Goal: Transaction & Acquisition: Purchase product/service

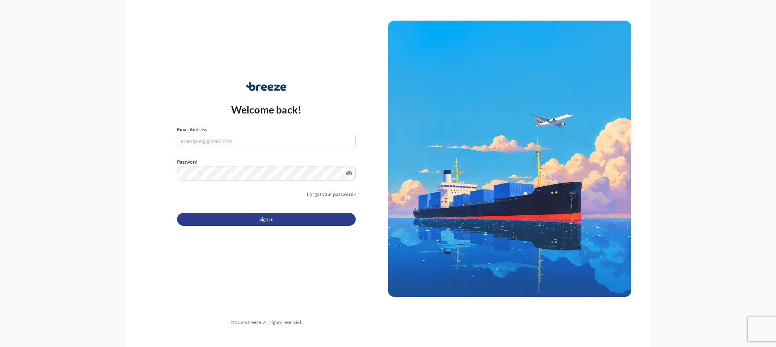
type input "[EMAIL_ADDRESS][DOMAIN_NAME]"
click at [229, 223] on button "Sign In" at bounding box center [266, 219] width 179 height 13
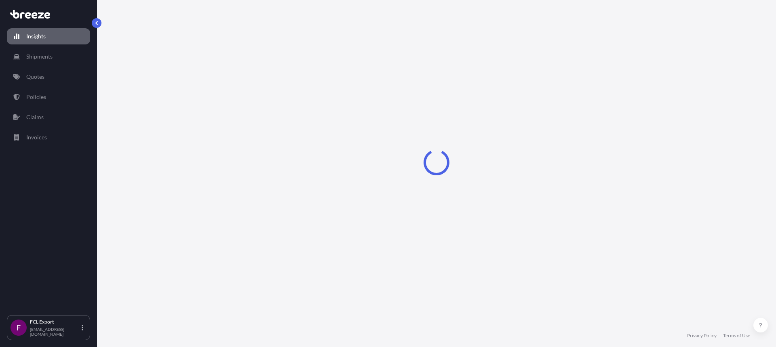
select select "2025"
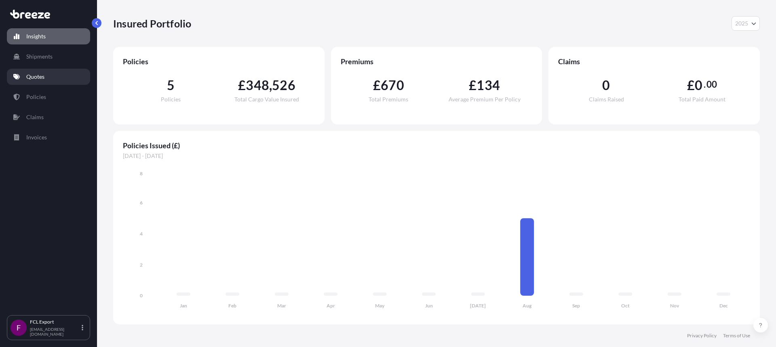
click at [35, 76] on p "Quotes" at bounding box center [35, 77] width 18 height 8
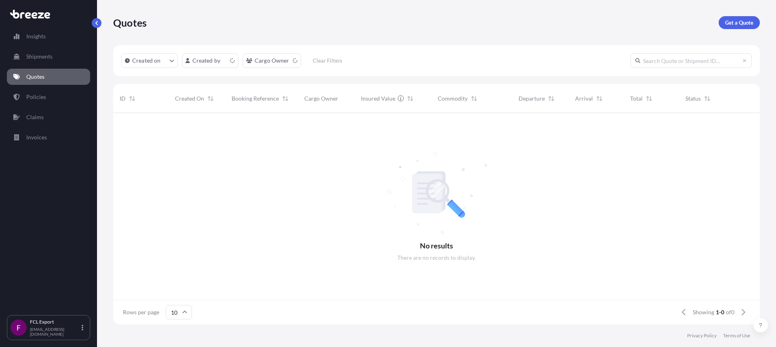
scroll to position [6, 6]
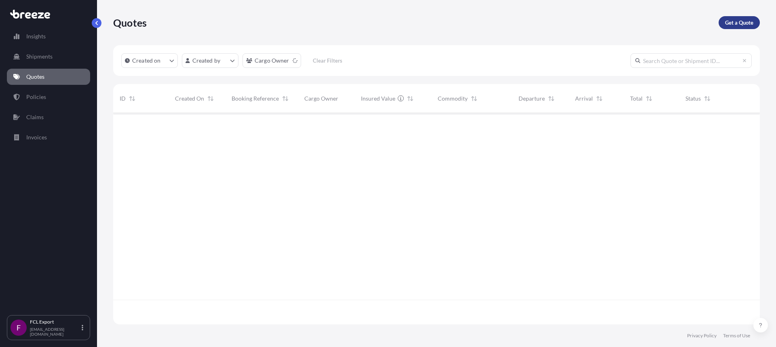
click at [730, 19] on p "Get a Quote" at bounding box center [739, 23] width 28 height 8
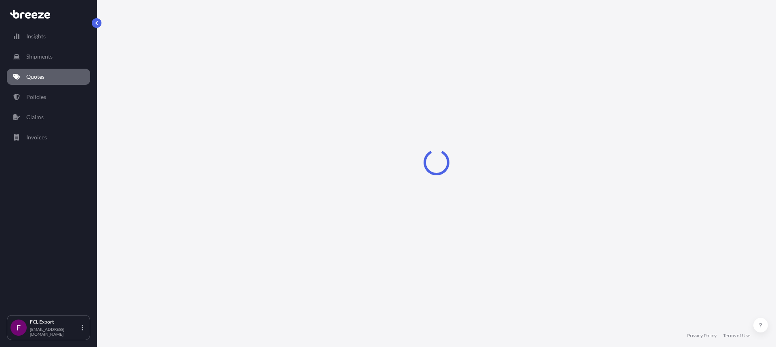
select select "Road"
select select "Sea"
select select "1"
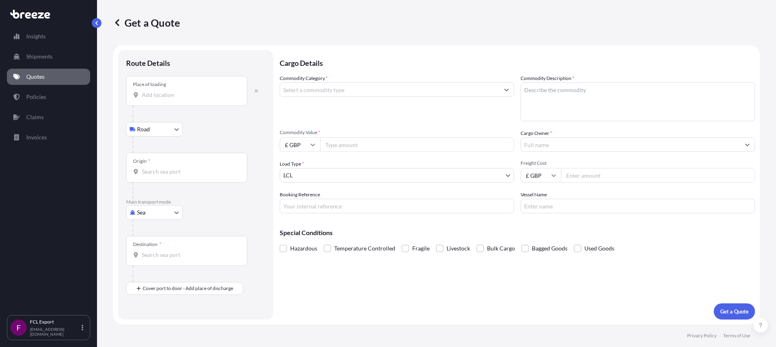
click at [188, 98] on input "Place of loading" at bounding box center [189, 95] width 95 height 8
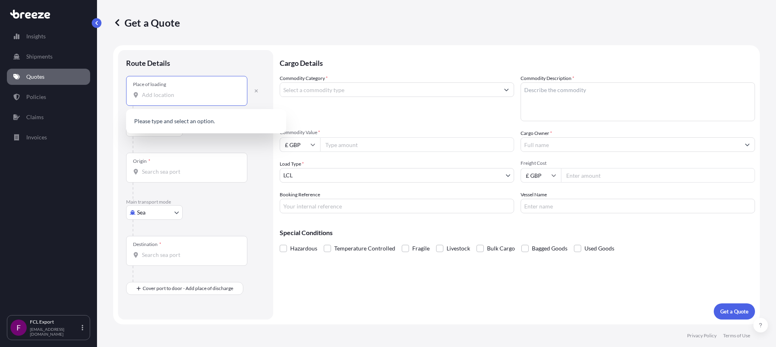
click at [178, 66] on div "Route Details" at bounding box center [195, 67] width 139 height 18
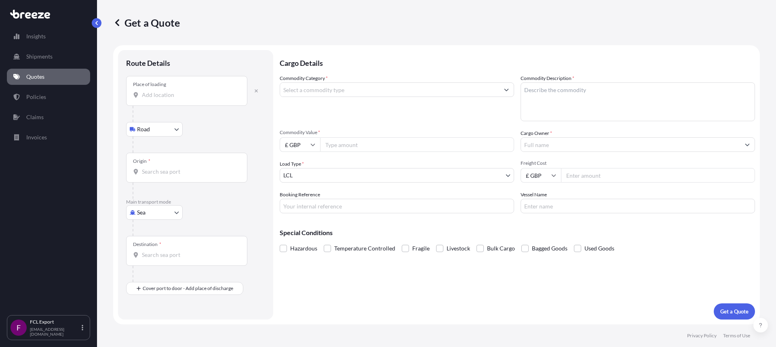
click at [167, 95] on input "Place of loading" at bounding box center [189, 95] width 95 height 8
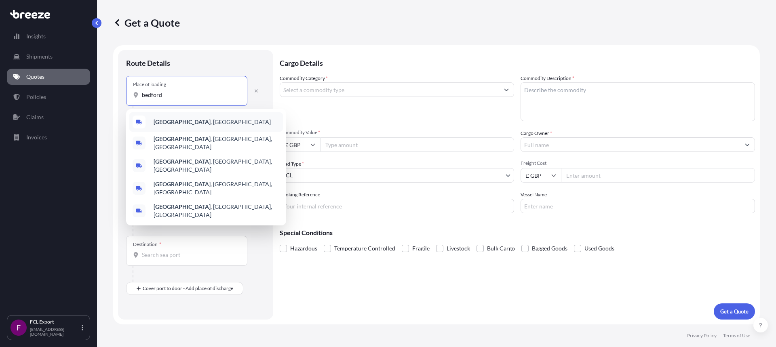
click at [178, 124] on span "[GEOGRAPHIC_DATA] , [GEOGRAPHIC_DATA]" at bounding box center [211, 122] width 117 height 8
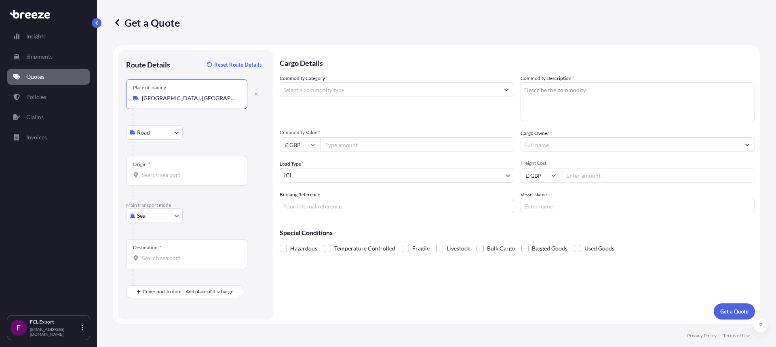
type input "[GEOGRAPHIC_DATA], [GEOGRAPHIC_DATA]"
click at [163, 168] on div "Origin *" at bounding box center [186, 171] width 121 height 30
click at [163, 171] on input "Origin *" at bounding box center [189, 175] width 95 height 8
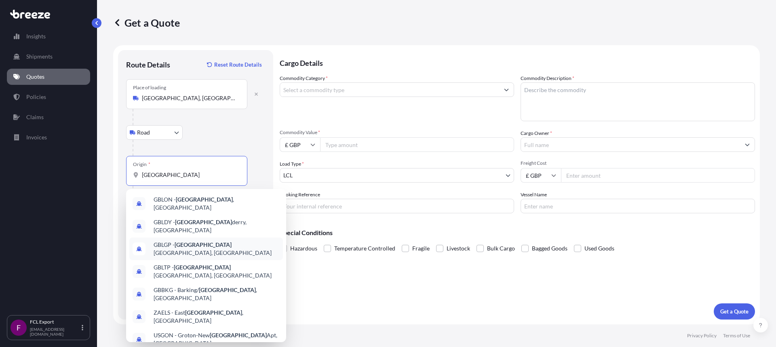
click at [215, 241] on span "GBLGP - [GEOGRAPHIC_DATA], [GEOGRAPHIC_DATA]" at bounding box center [216, 249] width 126 height 16
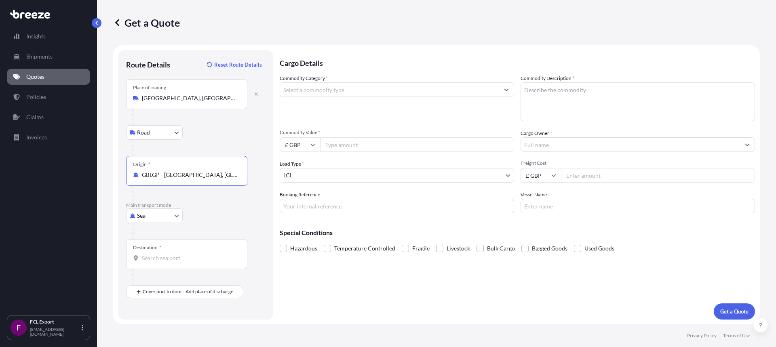
type input "GBLGP - [GEOGRAPHIC_DATA], [GEOGRAPHIC_DATA]"
click at [158, 256] on input "Destination *" at bounding box center [189, 258] width 95 height 8
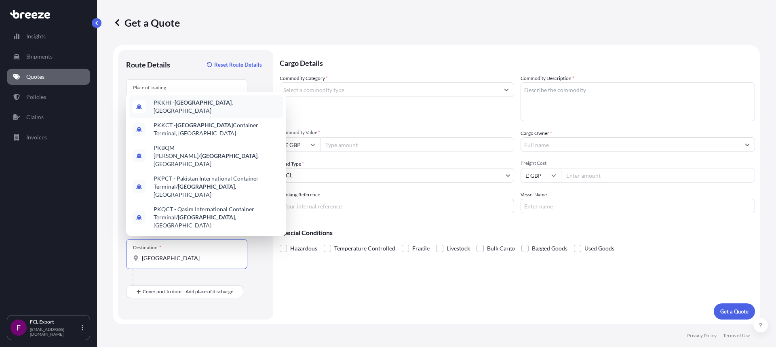
click at [204, 115] on span "PKKHI - [GEOGRAPHIC_DATA] , [GEOGRAPHIC_DATA]" at bounding box center [216, 107] width 126 height 16
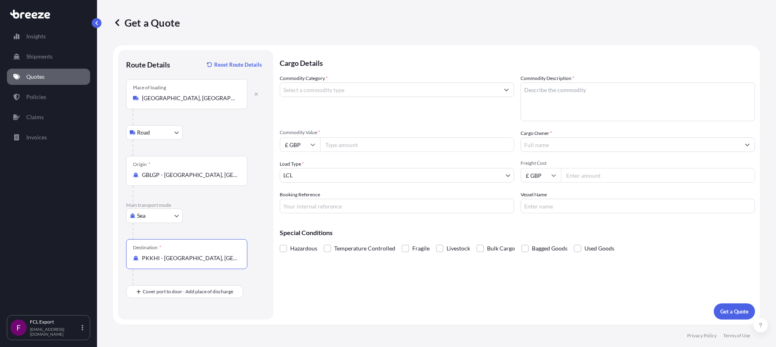
type input "PKKHI - [GEOGRAPHIC_DATA], [GEOGRAPHIC_DATA]"
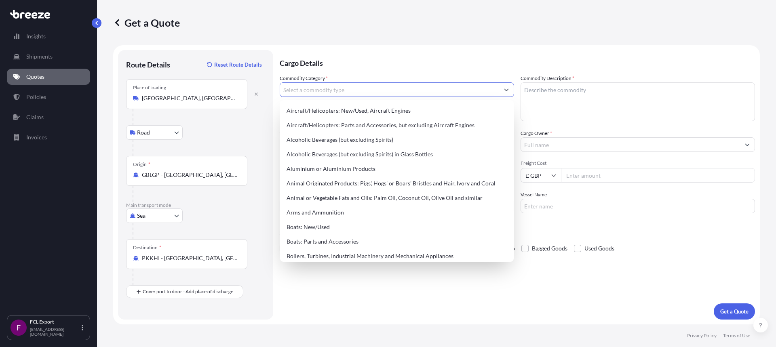
click at [346, 89] on input "Commodity Category *" at bounding box center [389, 89] width 219 height 15
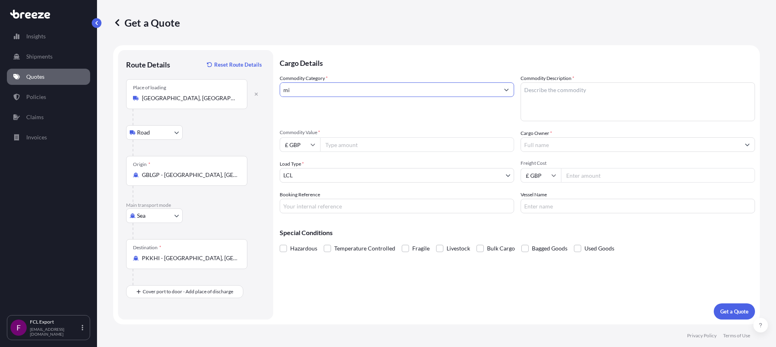
type input "m"
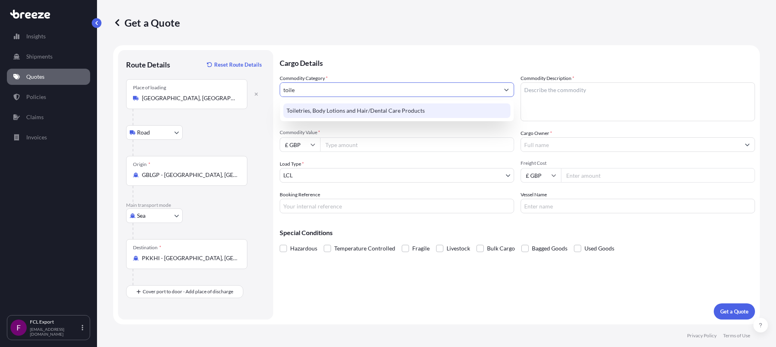
click at [343, 106] on div "Toiletries, Body Lotions and Hair/Dental Care Products" at bounding box center [396, 110] width 227 height 15
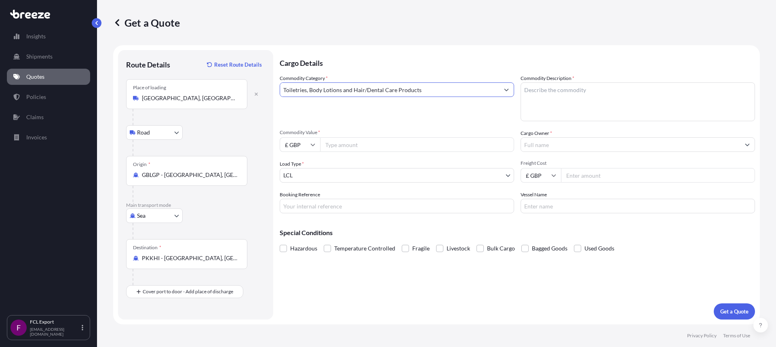
type input "Toiletries, Body Lotions and Hair/Dental Care Products"
click at [557, 90] on textarea "Commodity Description *" at bounding box center [637, 101] width 234 height 39
drag, startPoint x: 581, startPoint y: 98, endPoint x: 547, endPoint y: 92, distance: 34.9
click at [547, 92] on textarea "mixed toiletry items" at bounding box center [637, 101] width 234 height 39
type textarea "m"
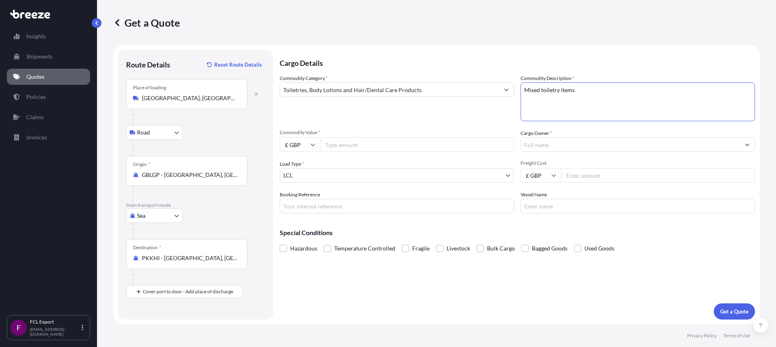
type textarea "Mixed toiletry items"
click at [345, 147] on input "Commodity Value *" at bounding box center [417, 144] width 194 height 15
paste input "71026.32"
type input "71026.32"
click at [579, 175] on input "Freight Cost" at bounding box center [658, 175] width 194 height 15
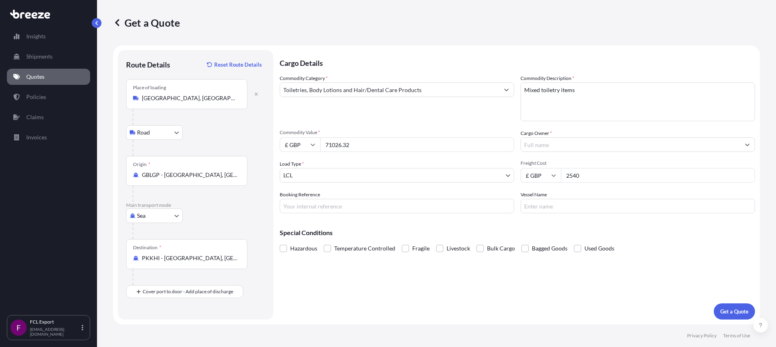
type input "2540"
click at [311, 176] on body "Insights Shipments Quotes Policies Claims Invoices F FCL Export [EMAIL_ADDRESS]…" at bounding box center [388, 173] width 776 height 347
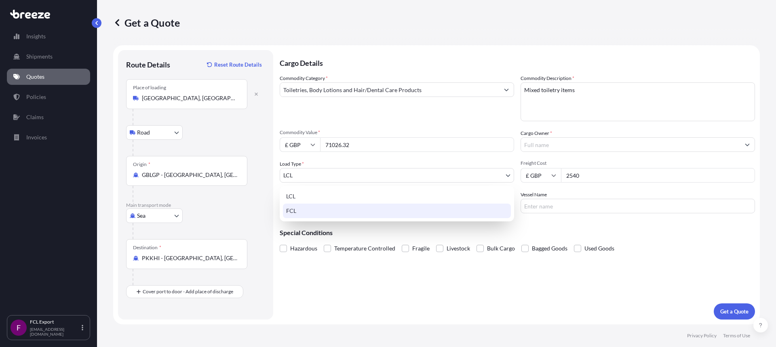
click at [303, 210] on div "FCL" at bounding box center [397, 211] width 228 height 15
select select "2"
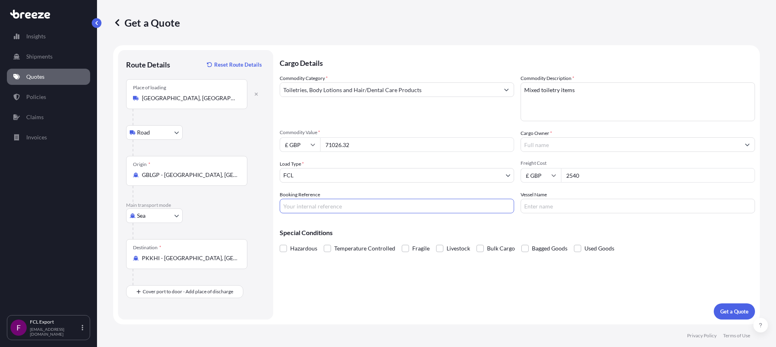
click at [303, 210] on input "Booking Reference" at bounding box center [397, 206] width 234 height 15
type input "BE2504107/CL"
click at [540, 204] on input "Vessel Name" at bounding box center [637, 206] width 234 height 15
type input "CHARLESTON EXPRESS"
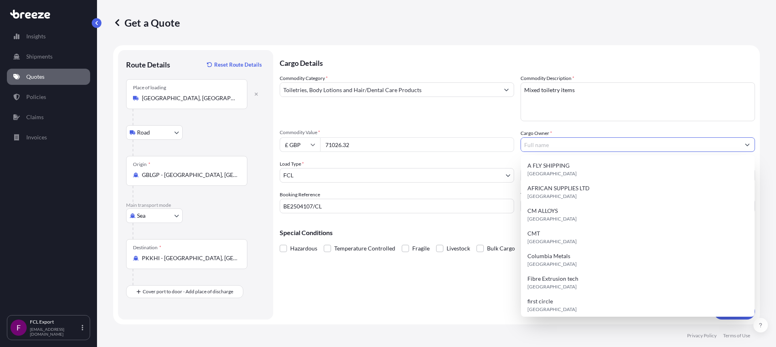
click at [553, 144] on input "Cargo Owner *" at bounding box center [630, 144] width 219 height 15
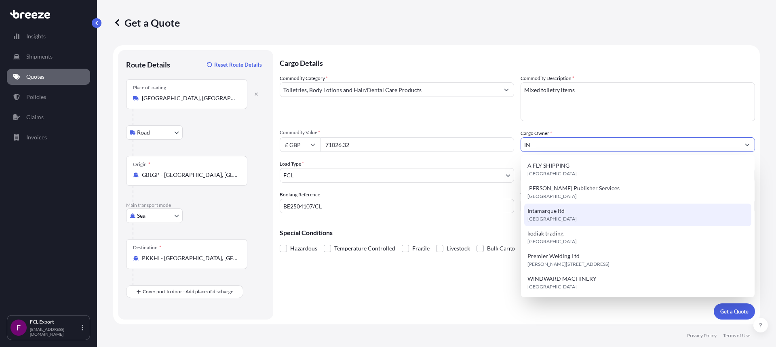
click at [551, 207] on span "Intamarque ltd" at bounding box center [545, 211] width 37 height 8
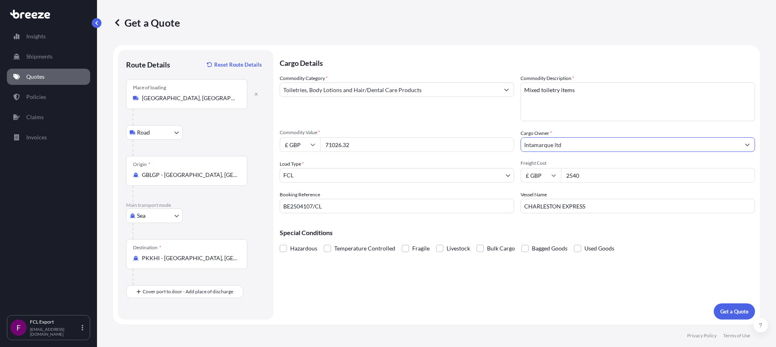
drag, startPoint x: 562, startPoint y: 141, endPoint x: 435, endPoint y: 142, distance: 126.8
click at [435, 142] on div "Commodity Category * Toiletries, Body Lotions and Hair/Dental Care Products Com…" at bounding box center [517, 143] width 475 height 139
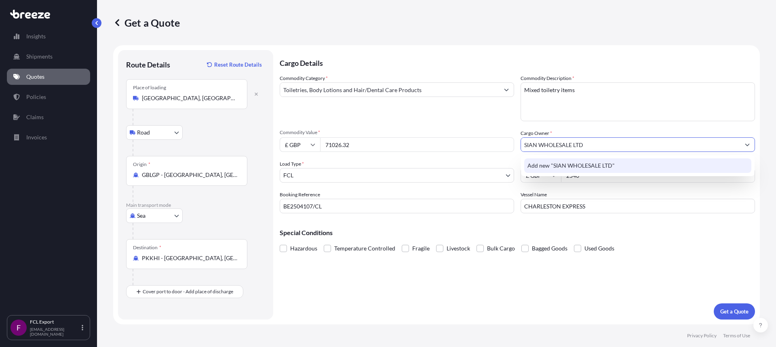
click at [608, 168] on span "Add new "SIAN WHOLESALE LTD"" at bounding box center [570, 166] width 87 height 8
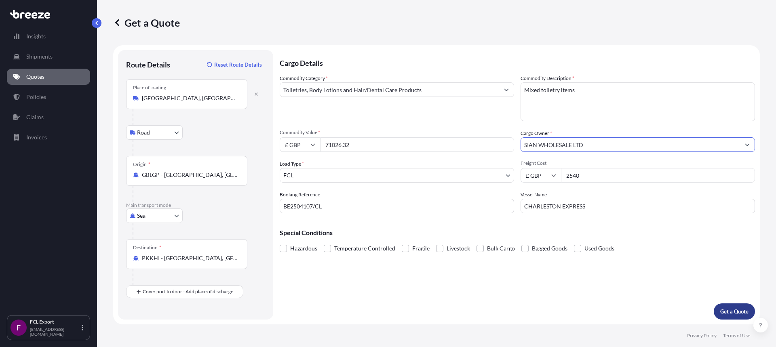
type input "SIAN WHOLESALE LTD"
click at [733, 310] on p "Get a Quote" at bounding box center [734, 311] width 28 height 8
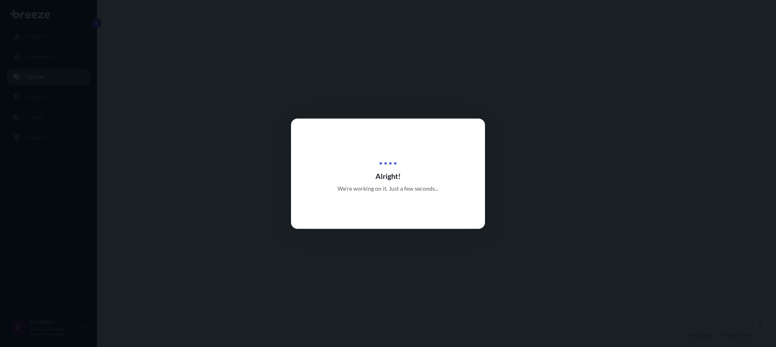
select select "Road"
select select "Sea"
select select "2"
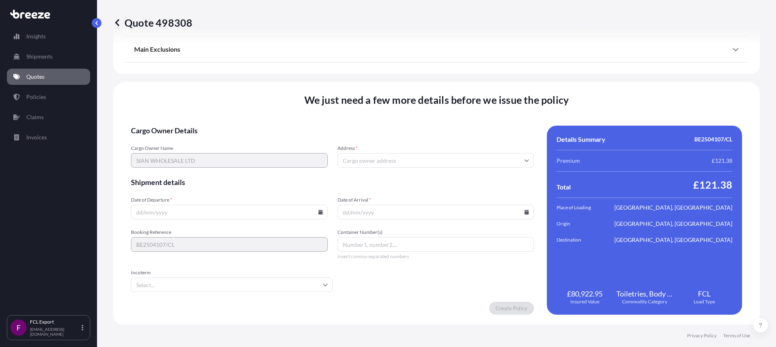
scroll to position [1000, 0]
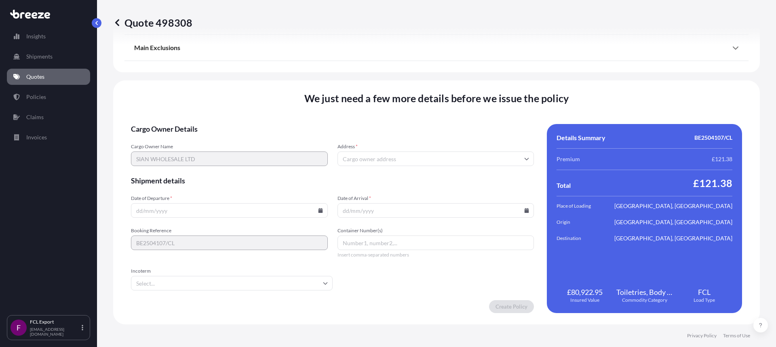
click at [373, 159] on input "Address *" at bounding box center [435, 158] width 197 height 15
click at [214, 181] on span "Shipment details" at bounding box center [332, 181] width 403 height 10
click at [397, 165] on input "Address *" at bounding box center [435, 158] width 197 height 15
click at [395, 162] on input "Address *" at bounding box center [435, 158] width 197 height 15
type input "G"
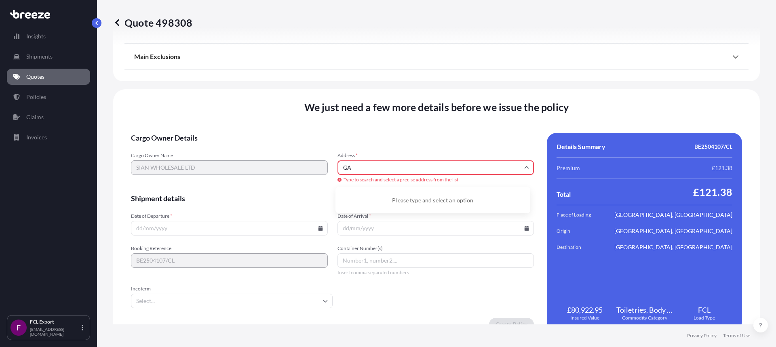
type input "G"
click at [362, 199] on li "[STREET_ADDRESS]" at bounding box center [432, 197] width 188 height 15
type input "[STREET_ADDRESS]"
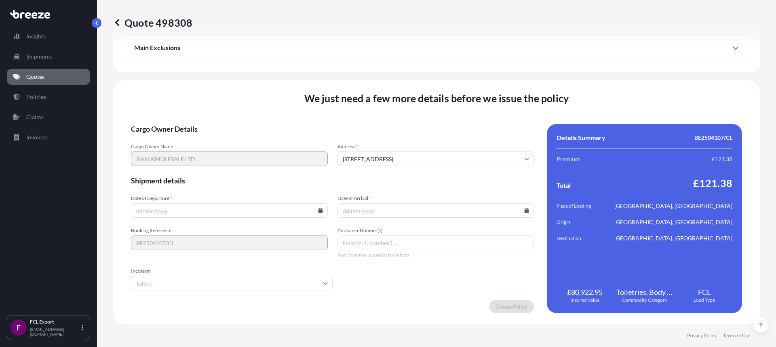
click at [163, 214] on input "Date of Departure *" at bounding box center [229, 210] width 197 height 15
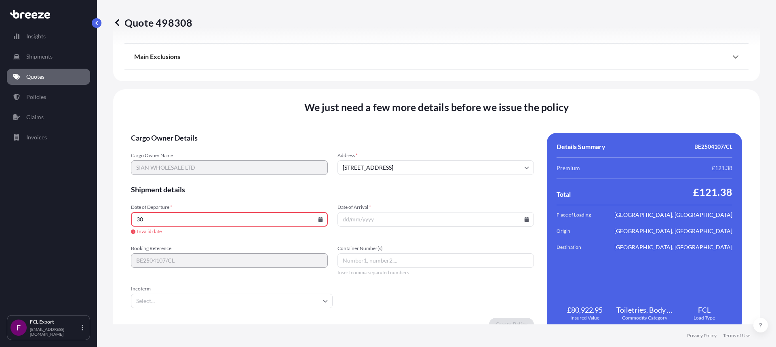
click at [321, 219] on input "30" at bounding box center [229, 219] width 197 height 15
click at [318, 219] on icon at bounding box center [320, 219] width 4 height 5
click at [261, 82] on icon at bounding box center [260, 83] width 3 height 5
click at [267, 178] on button "30" at bounding box center [265, 178] width 13 height 13
type input "[DATE]"
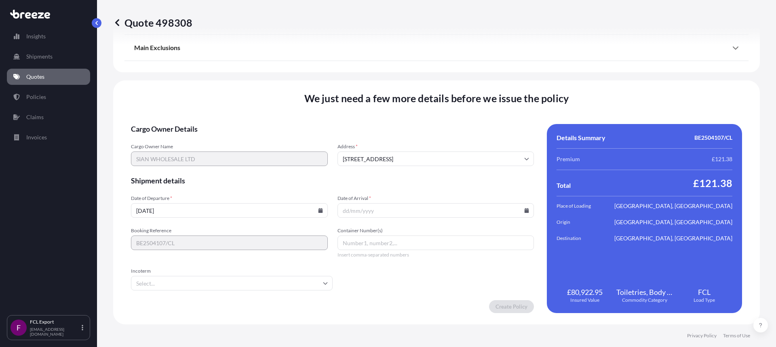
click at [377, 212] on input "Date of Arrival *" at bounding box center [435, 210] width 197 height 15
click at [524, 212] on icon at bounding box center [526, 210] width 5 height 5
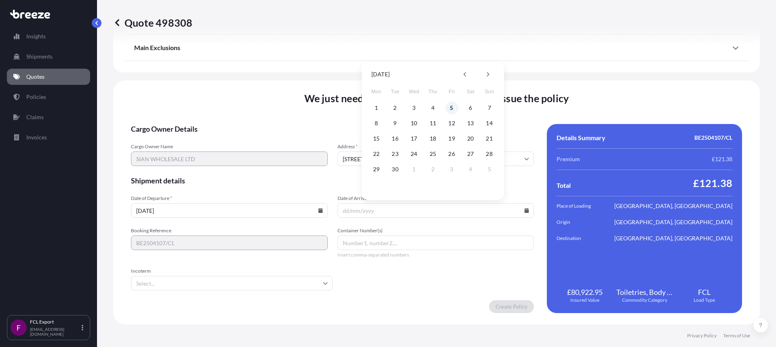
click at [452, 109] on button "5" at bounding box center [451, 107] width 13 height 13
type input "[DATE]"
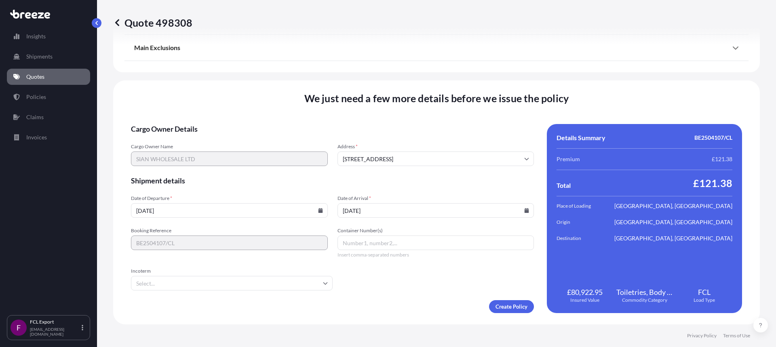
click at [395, 244] on input "Container Number(s)" at bounding box center [435, 242] width 197 height 15
type input "HAMU1319023"
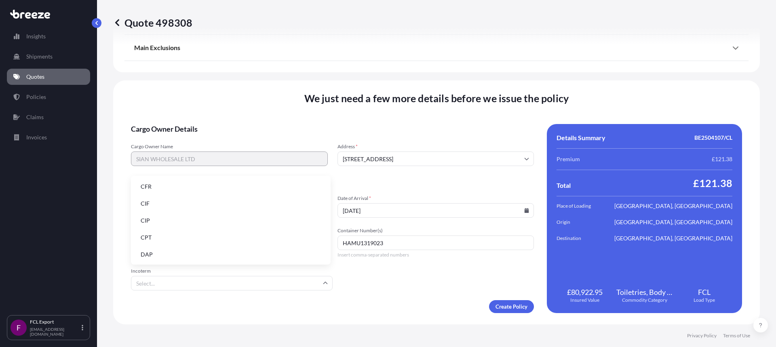
click at [150, 286] on input "Incoterm" at bounding box center [232, 283] width 202 height 15
click at [154, 185] on li "CFR" at bounding box center [230, 186] width 193 height 15
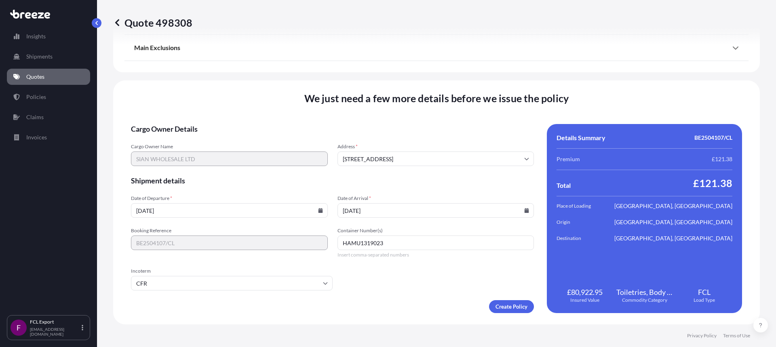
click at [369, 284] on form "Cargo Owner Details Cargo Owner Name SIAN WHOLESALE LTD Address * [GEOGRAPHIC_D…" at bounding box center [332, 218] width 403 height 189
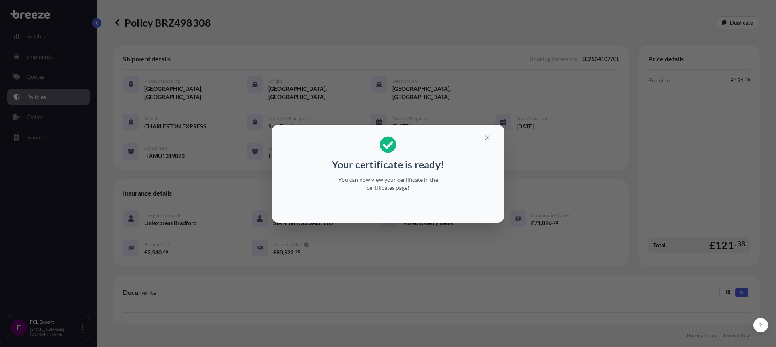
click at [382, 179] on p "You can now view your certificate in the certificates page!" at bounding box center [388, 184] width 124 height 16
click at [388, 156] on div "Your certificate is ready! You can now view your certificate in the certificate…" at bounding box center [388, 163] width 124 height 65
click at [486, 138] on icon "button" at bounding box center [487, 137] width 7 height 7
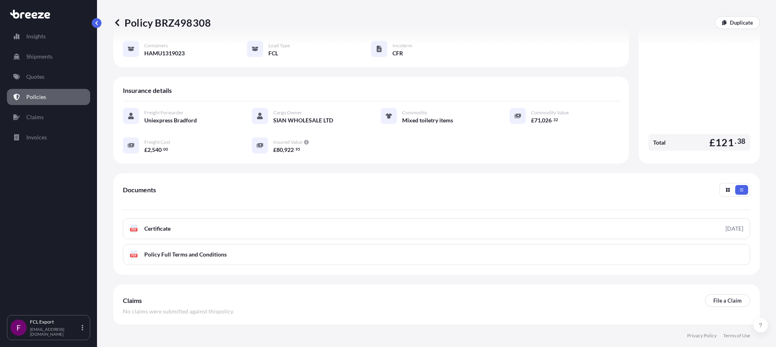
scroll to position [121, 0]
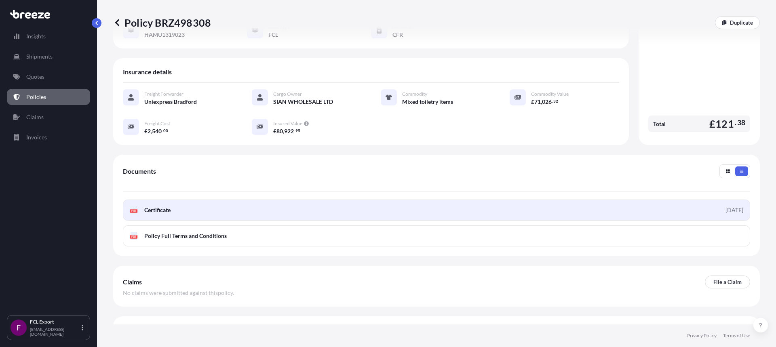
click at [176, 201] on link "PDF Certificate [DATE]" at bounding box center [436, 210] width 627 height 21
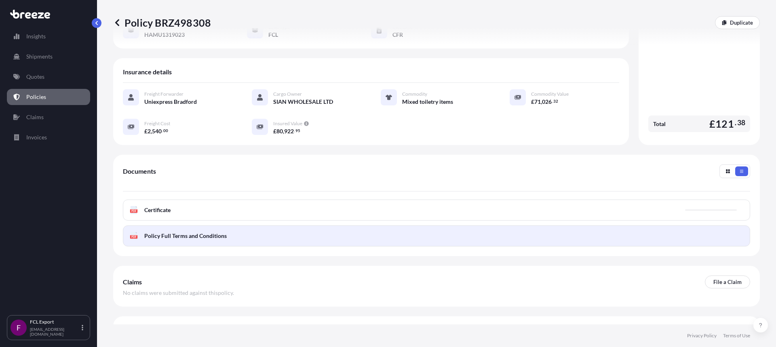
scroll to position [131, 0]
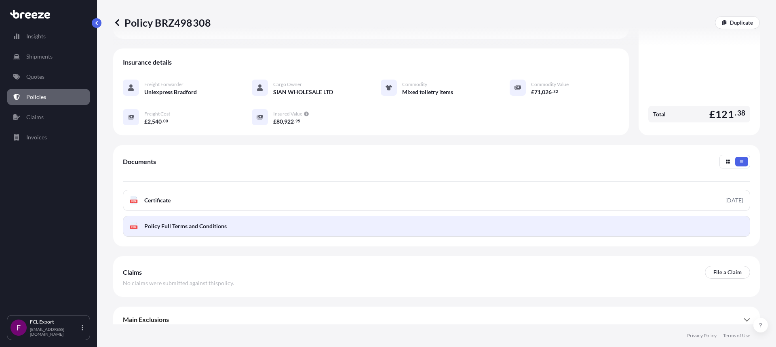
click at [193, 222] on span "Policy Full Terms and Conditions" at bounding box center [185, 226] width 82 height 8
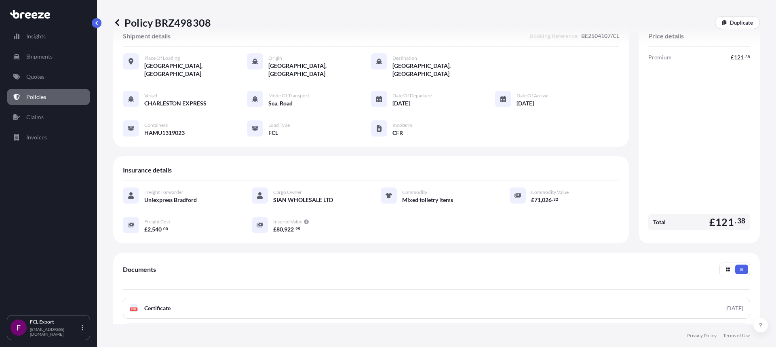
scroll to position [10, 0]
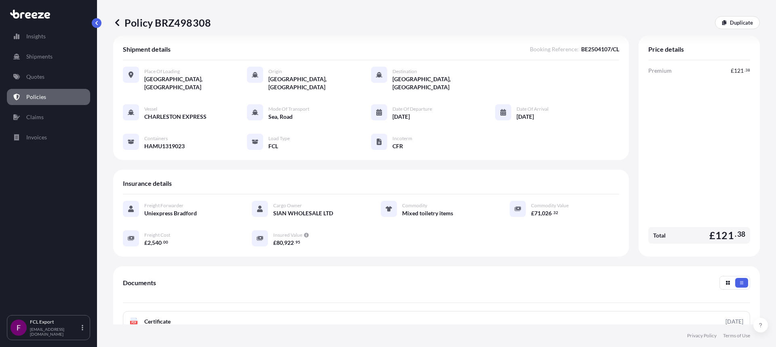
click at [147, 279] on span "Documents" at bounding box center [139, 283] width 33 height 8
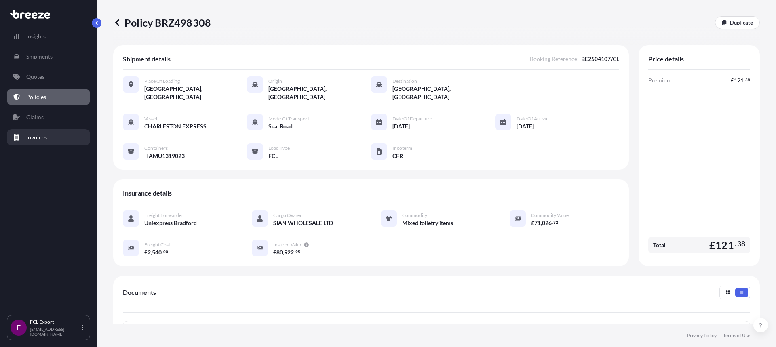
click at [27, 133] on link "Invoices" at bounding box center [48, 137] width 83 height 16
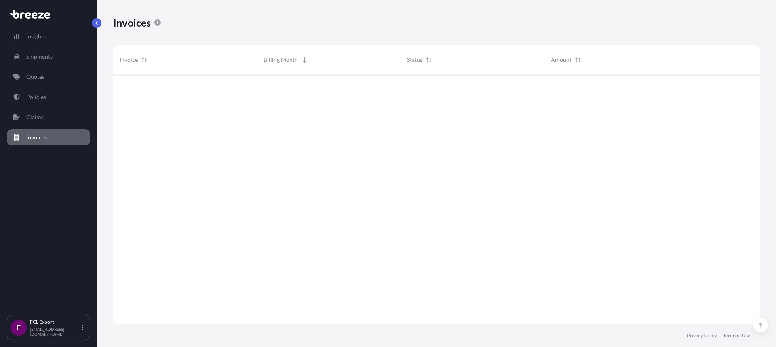
scroll to position [252, 640]
click at [149, 89] on span "breeze-4143" at bounding box center [136, 88] width 32 height 8
